Goal: Information Seeking & Learning: Learn about a topic

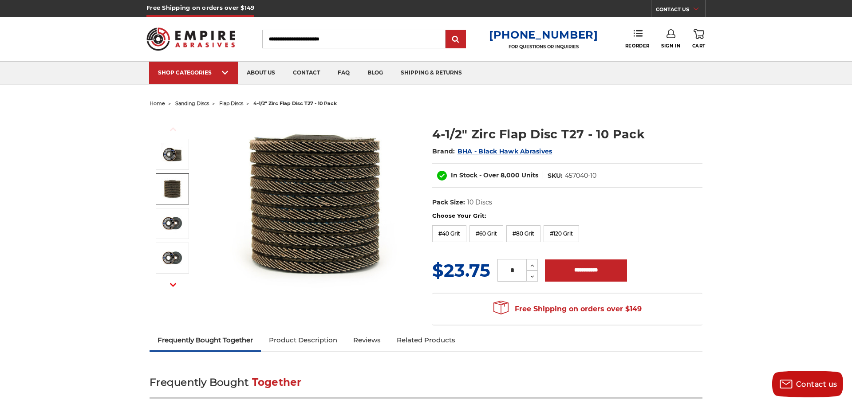
click at [164, 195] on img at bounding box center [172, 189] width 22 height 22
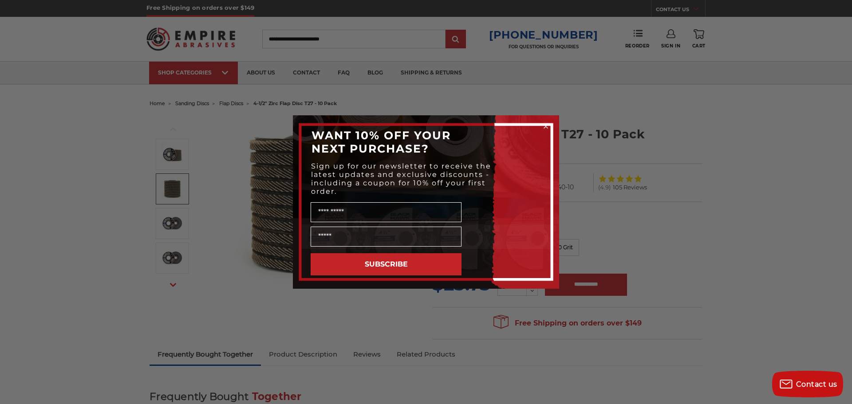
click at [546, 126] on circle "Close dialog" at bounding box center [546, 127] width 8 height 8
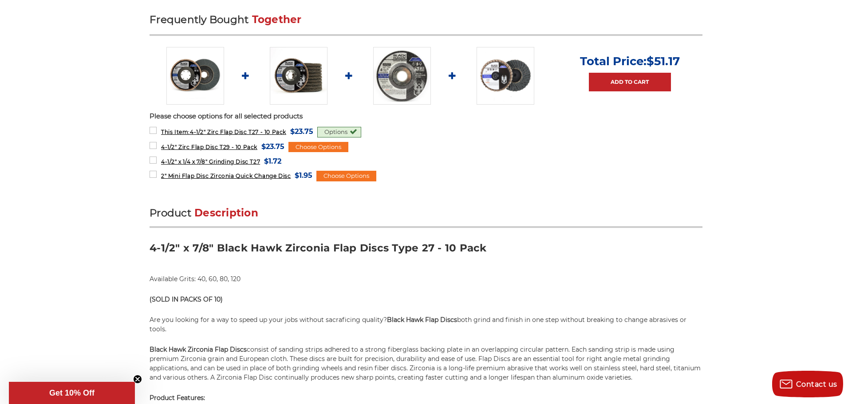
scroll to position [378, 0]
click at [291, 71] on img at bounding box center [299, 76] width 58 height 58
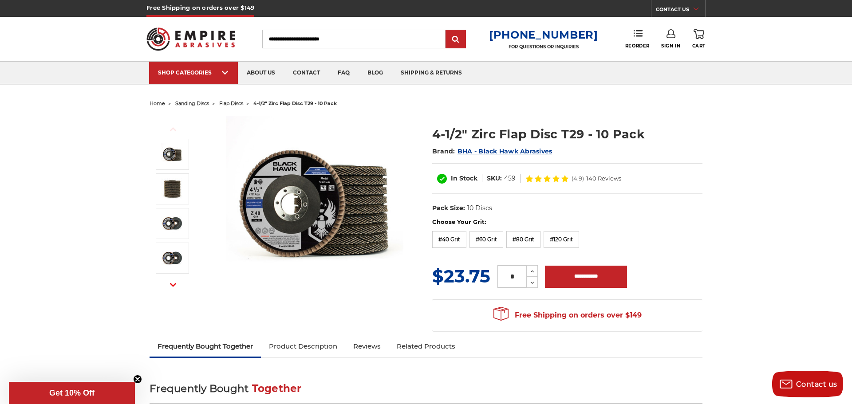
click at [319, 347] on link "Product Description" at bounding box center [303, 347] width 84 height 20
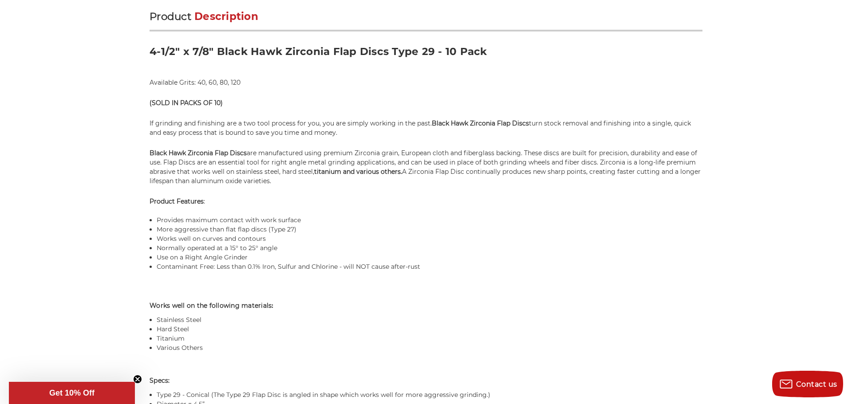
scroll to position [565, 0]
